Goal: Obtain resource: Download file/media

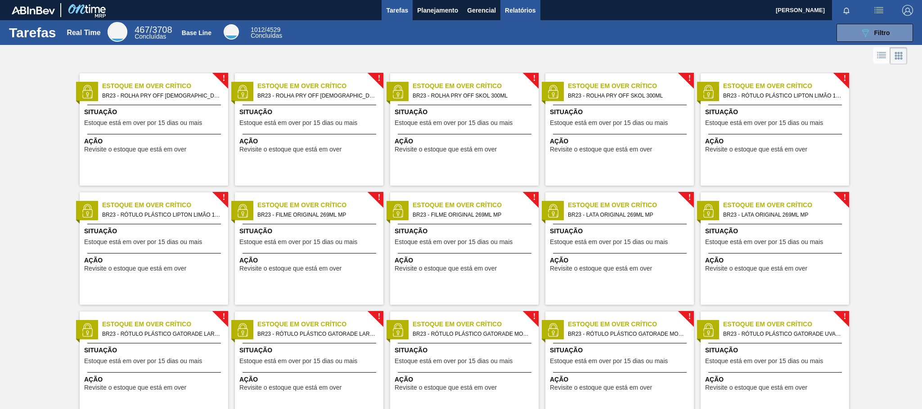
click at [532, 13] on span "Relatórios" at bounding box center [520, 10] width 31 height 11
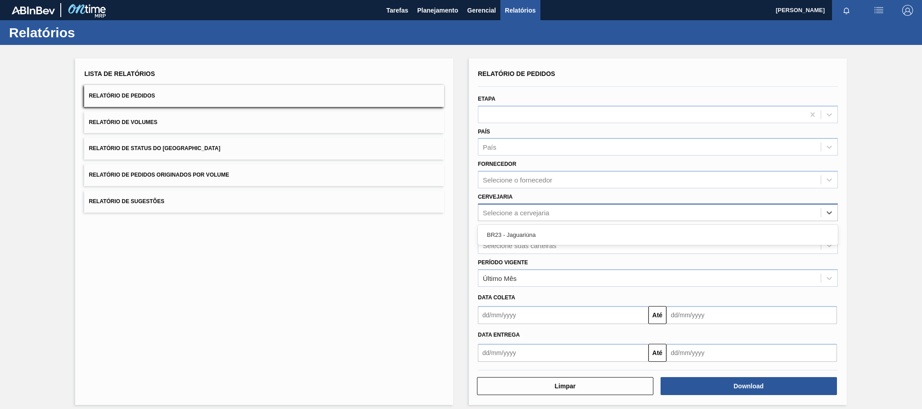
click at [505, 207] on div "Selecione a cervejaria" at bounding box center [649, 212] width 342 height 13
click at [521, 246] on div "Selecione suas carteiras" at bounding box center [519, 246] width 73 height 8
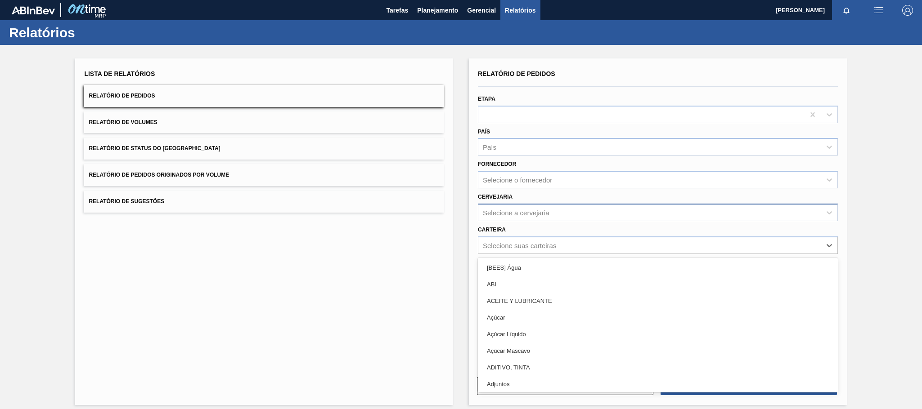
click at [548, 210] on div "Selecione a cervejaria" at bounding box center [516, 213] width 67 height 8
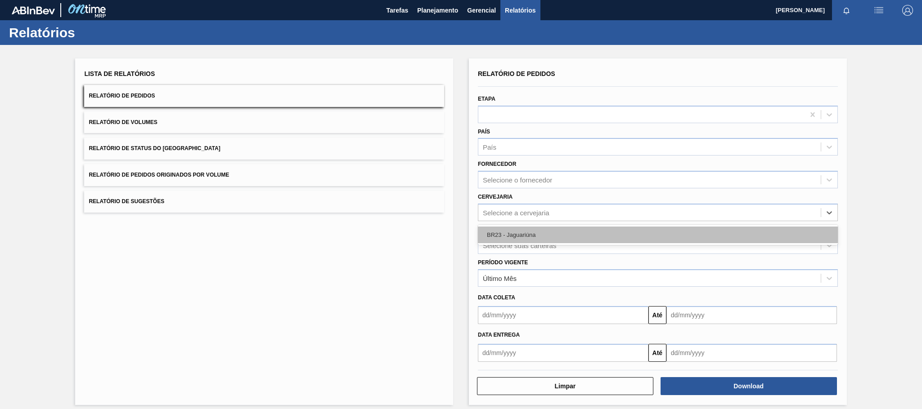
click at [547, 241] on div "BR23 - Jaguariúna" at bounding box center [658, 235] width 360 height 17
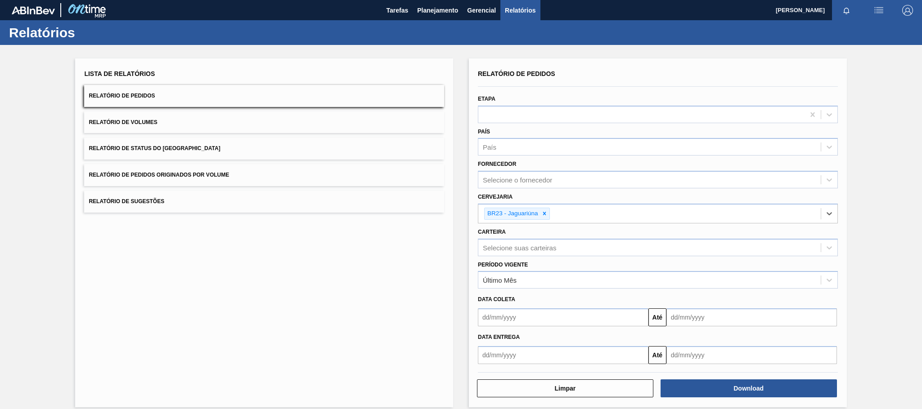
click at [553, 352] on input "text" at bounding box center [563, 355] width 170 height 18
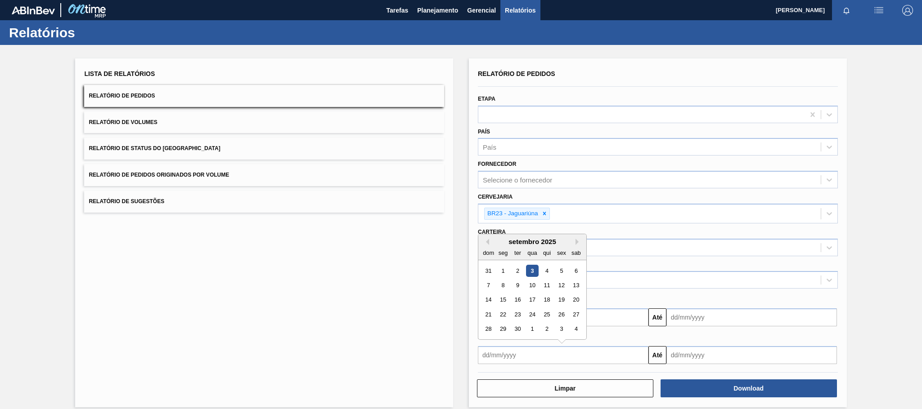
click at [533, 274] on div "3" at bounding box center [532, 271] width 12 height 12
type input "[DATE]"
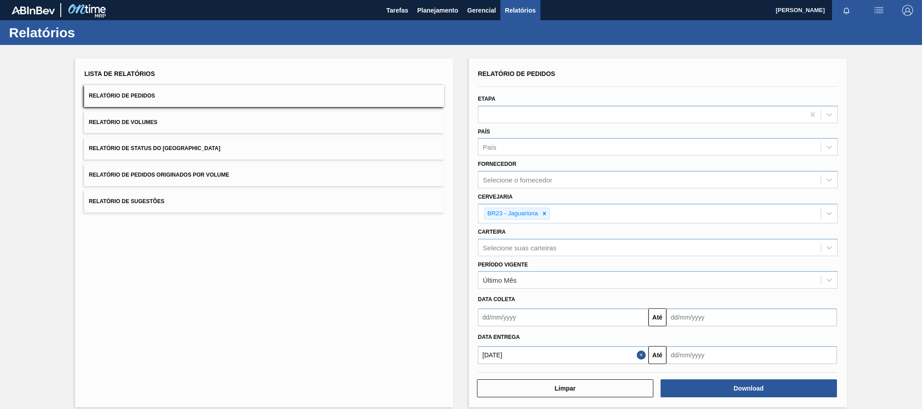
click at [695, 359] on input "text" at bounding box center [751, 355] width 170 height 18
click at [753, 330] on div "3" at bounding box center [750, 329] width 12 height 12
type input "[DATE]"
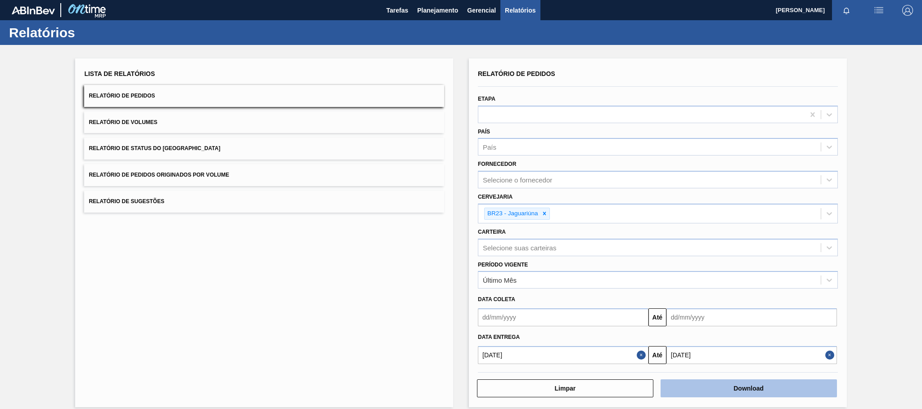
click at [745, 388] on button "Download" at bounding box center [748, 389] width 176 height 18
